Goal: Navigation & Orientation: Find specific page/section

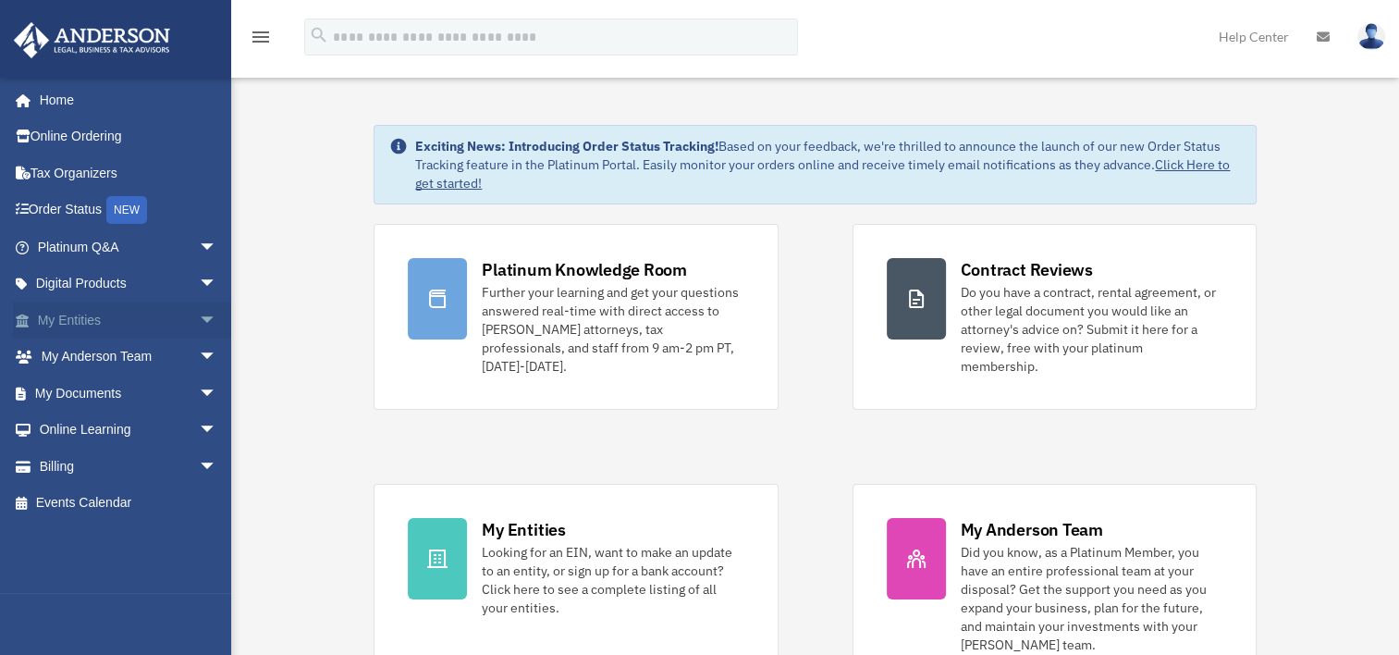
click at [159, 320] on link "My Entities arrow_drop_down" at bounding box center [129, 319] width 232 height 37
click at [199, 320] on span "arrow_drop_down" at bounding box center [217, 320] width 37 height 38
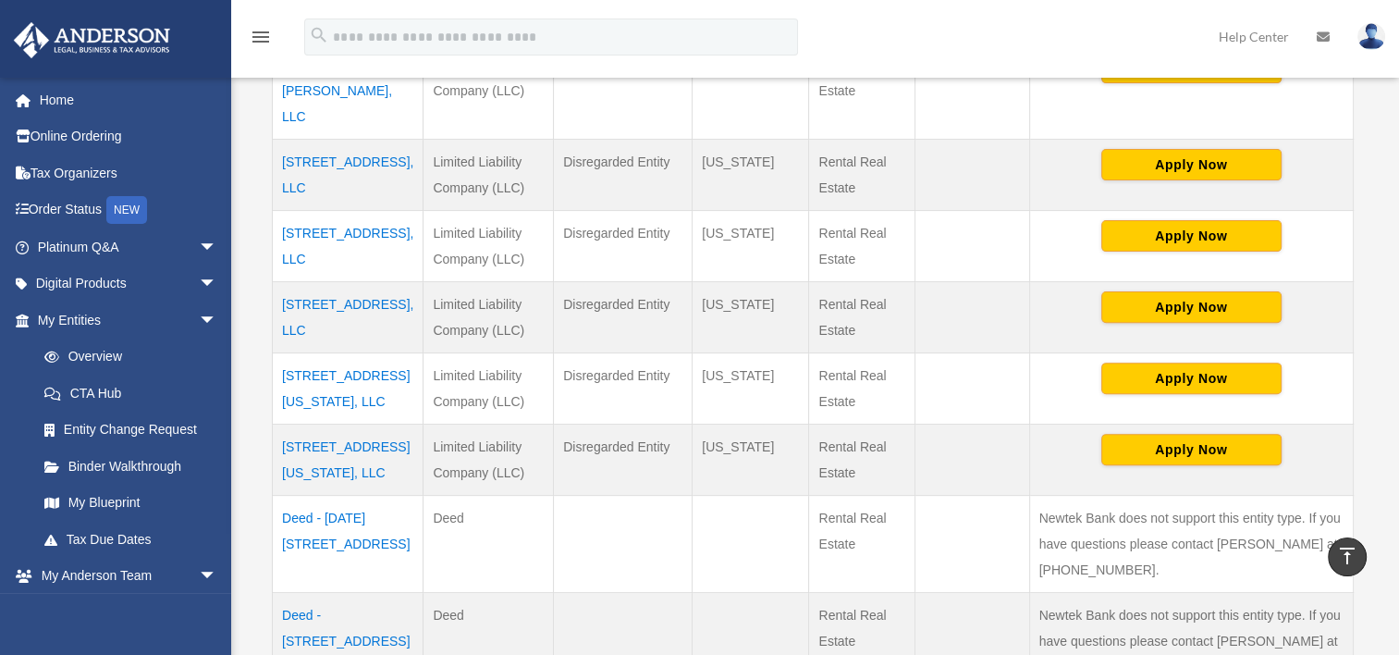
scroll to position [832, 0]
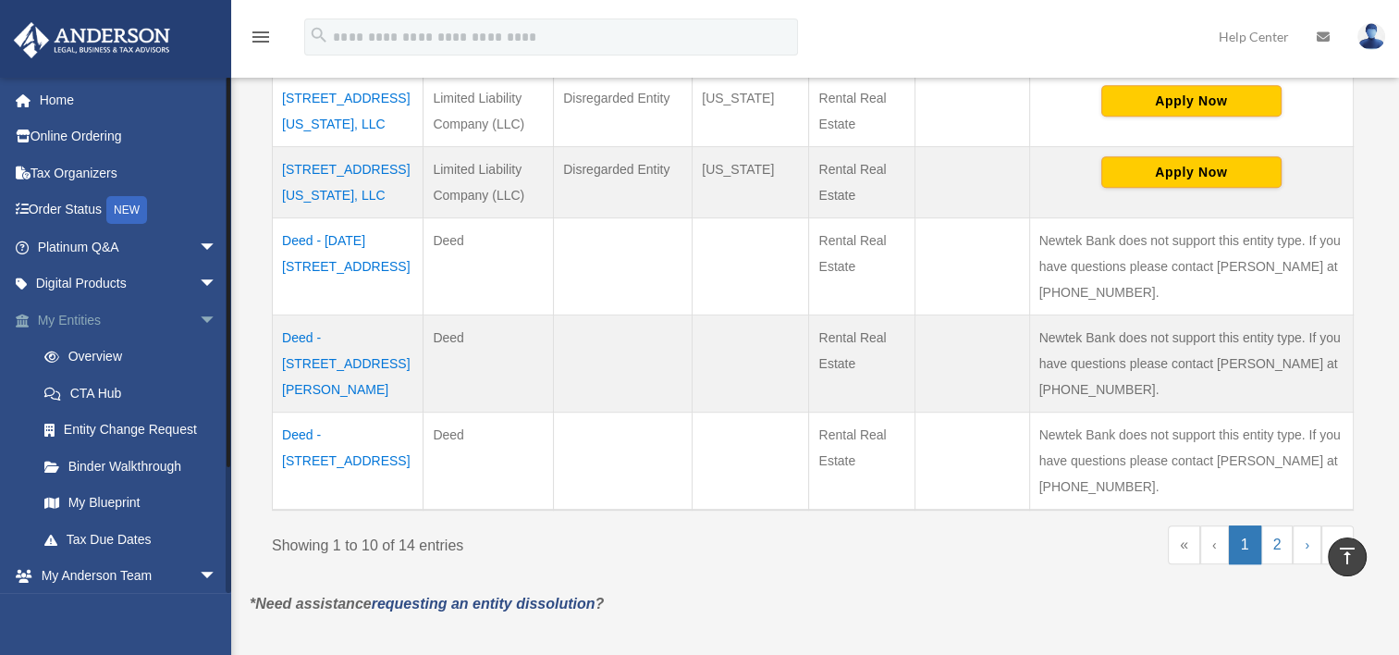
click at [199, 316] on span "arrow_drop_down" at bounding box center [217, 320] width 37 height 38
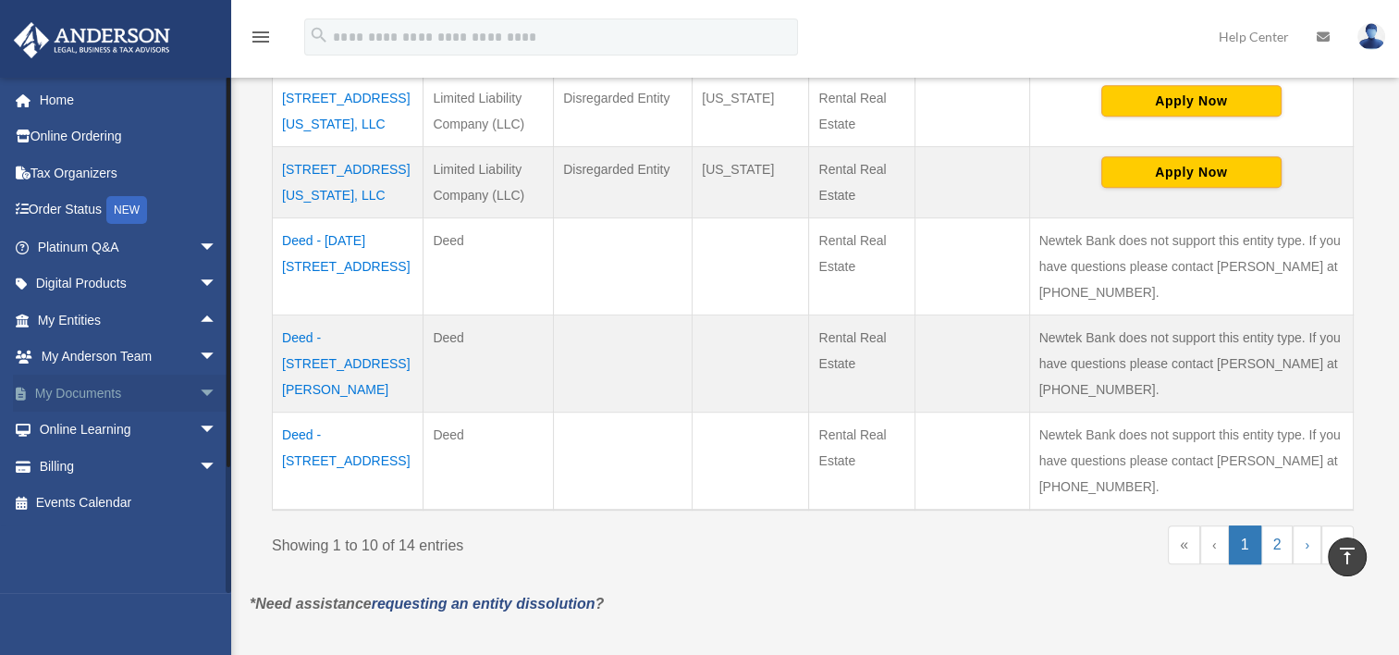
click at [199, 388] on span "arrow_drop_down" at bounding box center [217, 393] width 37 height 38
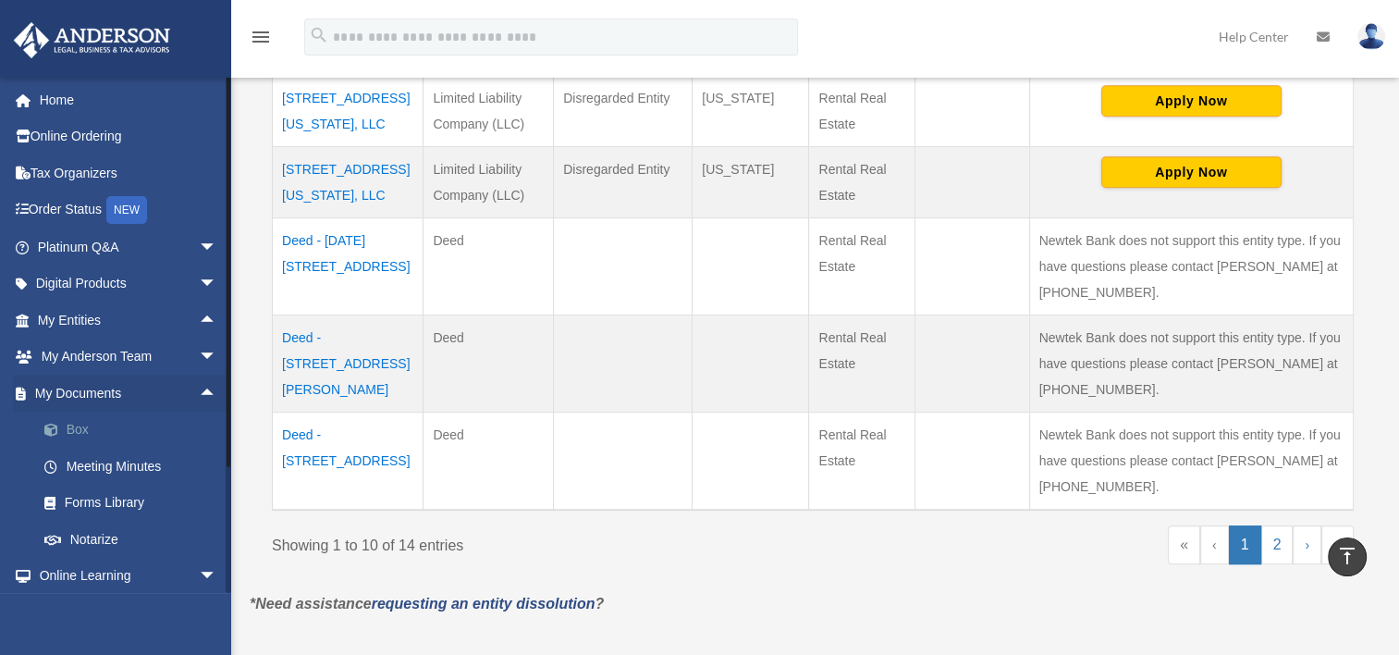
click at [87, 423] on link "Box" at bounding box center [135, 429] width 219 height 37
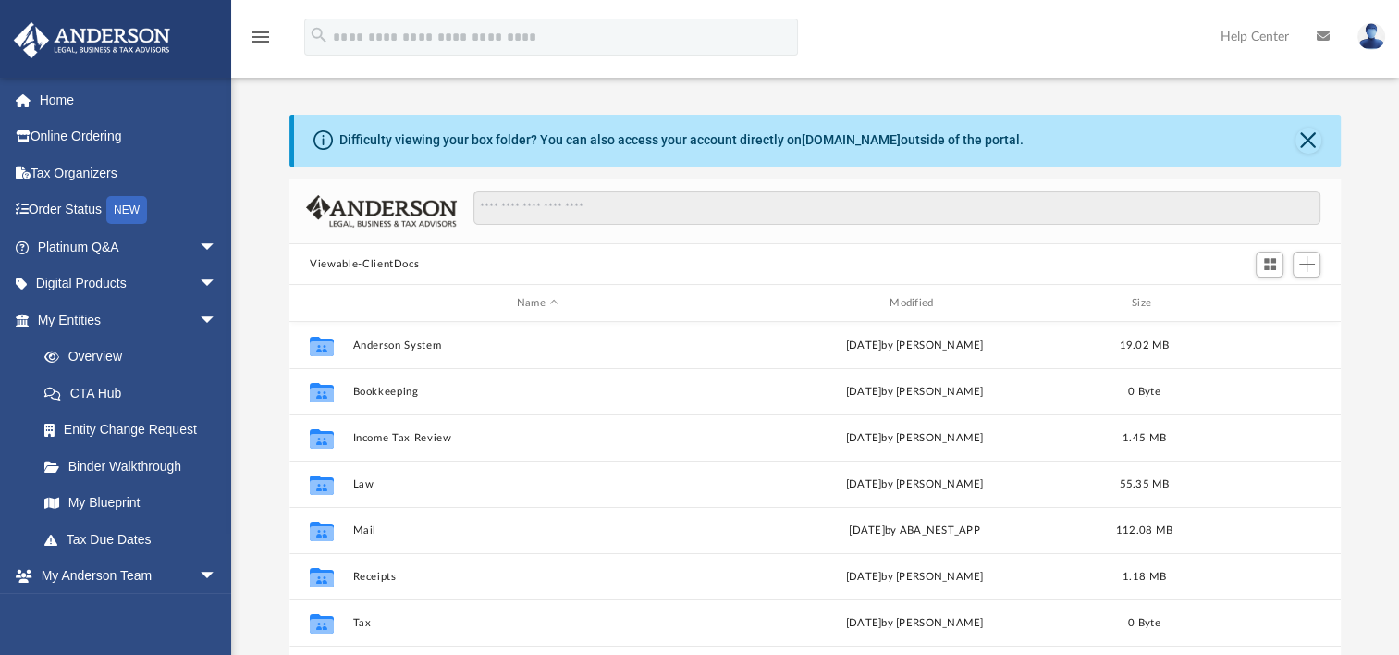
scroll to position [406, 1036]
click at [1313, 141] on button "Close" at bounding box center [1308, 141] width 26 height 26
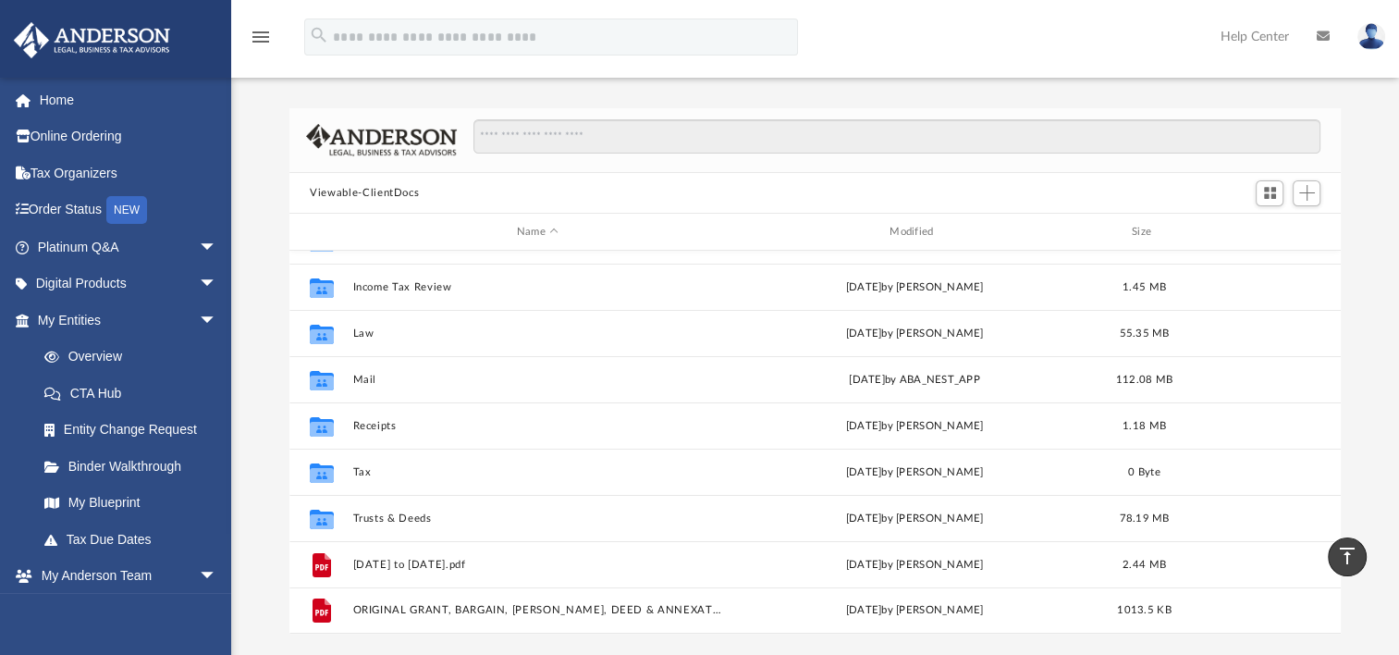
scroll to position [2, 0]
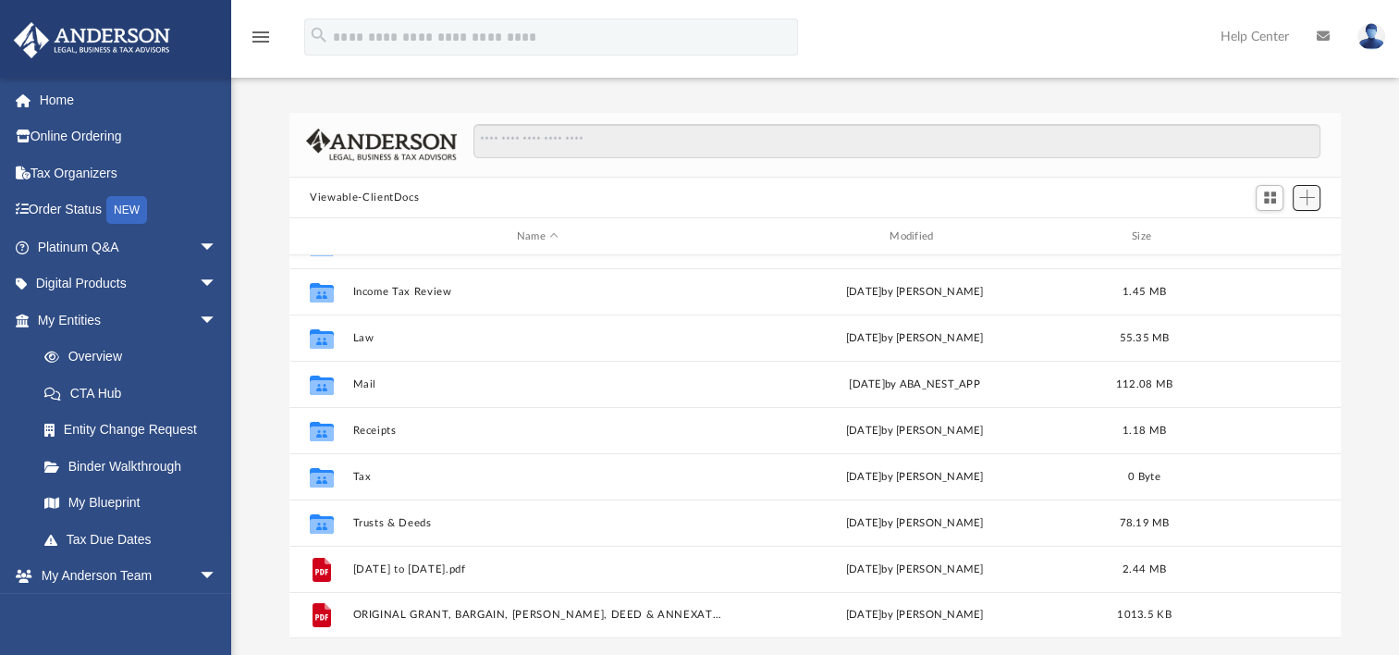
click at [1307, 202] on span "Add" at bounding box center [1307, 198] width 16 height 16
click at [1363, 189] on div "Difficulty viewing your box folder? You can also access your account directly o…" at bounding box center [815, 376] width 1168 height 526
click at [1368, 39] on img at bounding box center [1371, 36] width 28 height 27
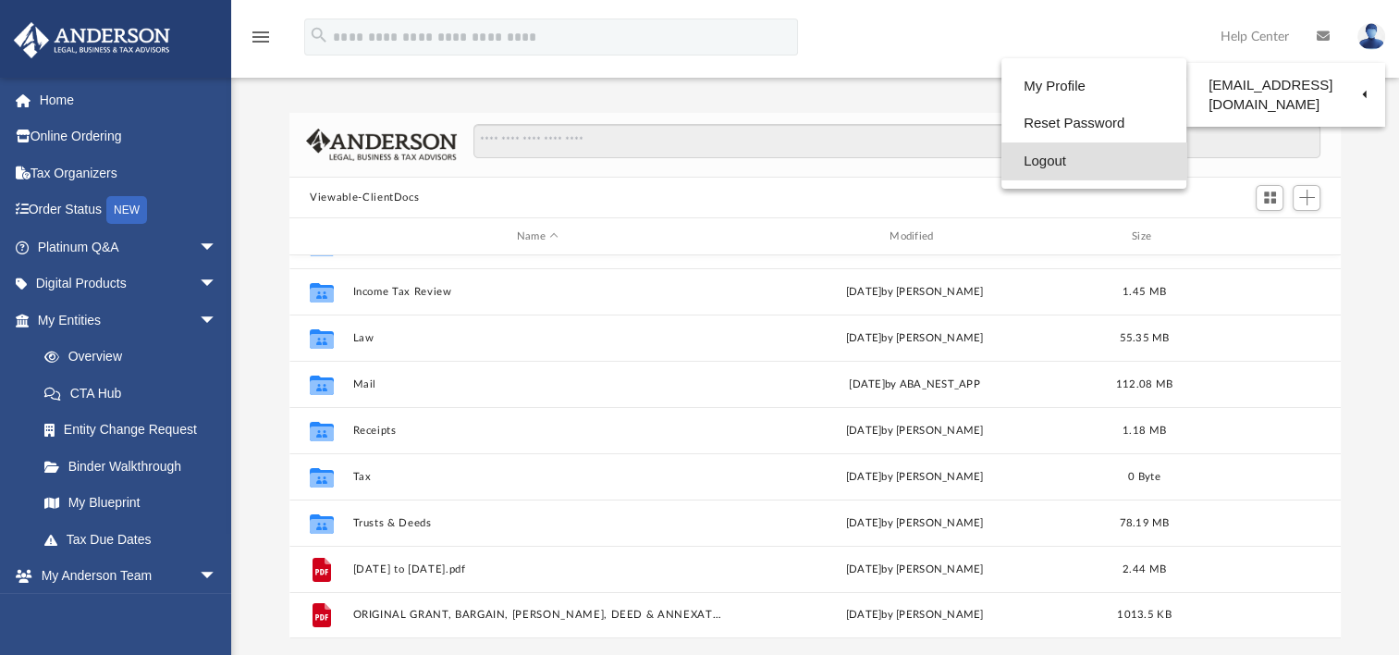
click at [1043, 160] on link "Logout" at bounding box center [1093, 161] width 185 height 38
